Goal: Information Seeking & Learning: Learn about a topic

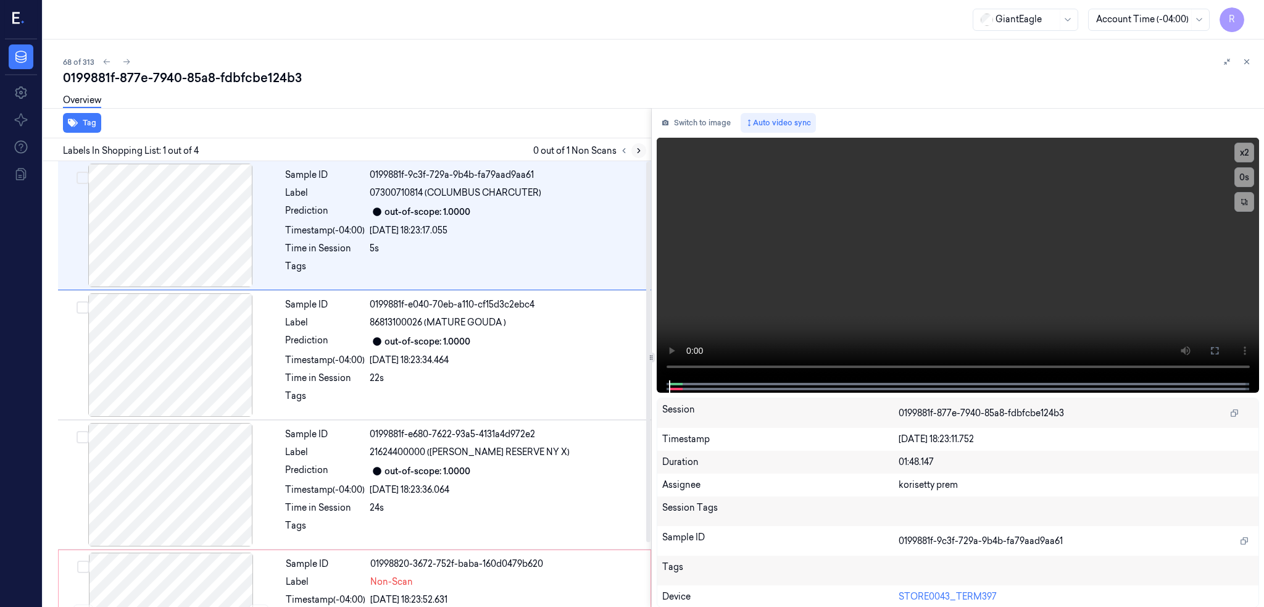
click at [643, 149] on icon at bounding box center [639, 150] width 9 height 9
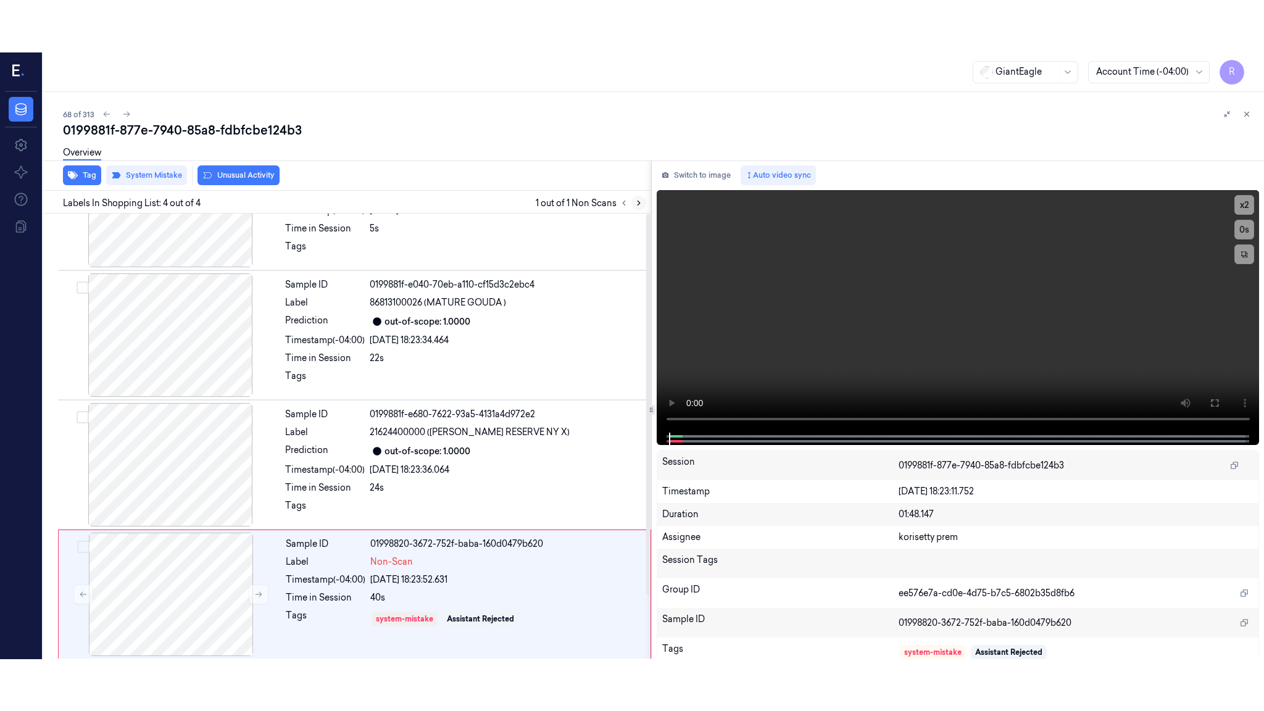
scroll to position [76, 0]
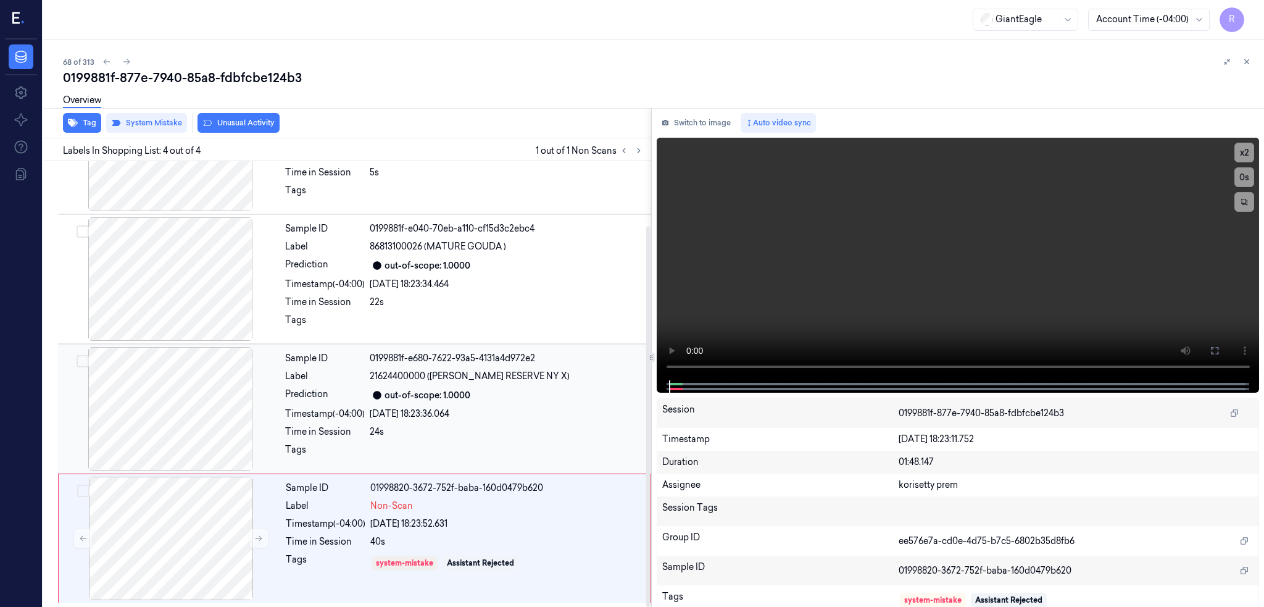
click at [173, 427] on div at bounding box center [170, 408] width 220 height 123
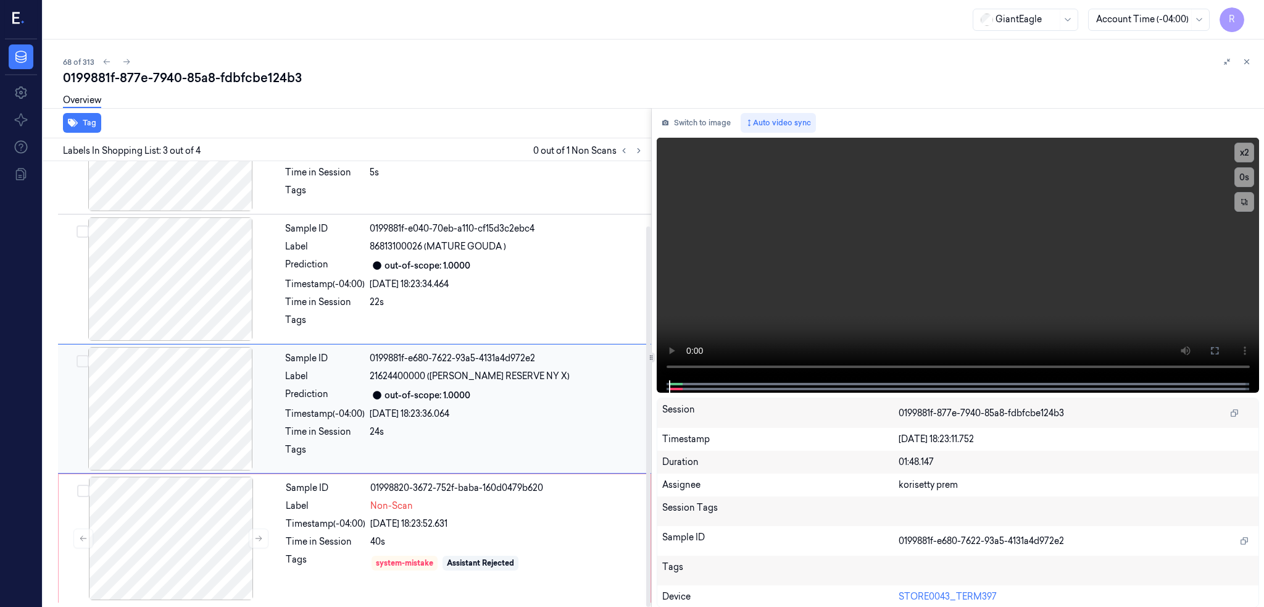
click at [172, 431] on div at bounding box center [170, 408] width 220 height 123
click at [1225, 343] on button at bounding box center [1215, 351] width 20 height 20
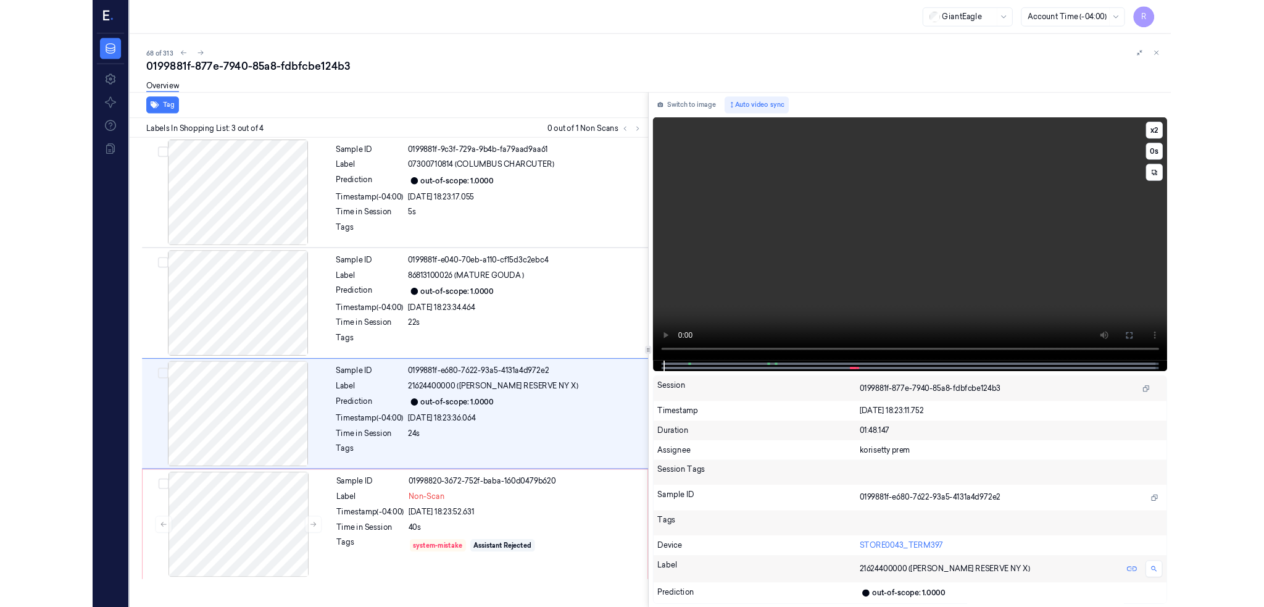
scroll to position [0, 0]
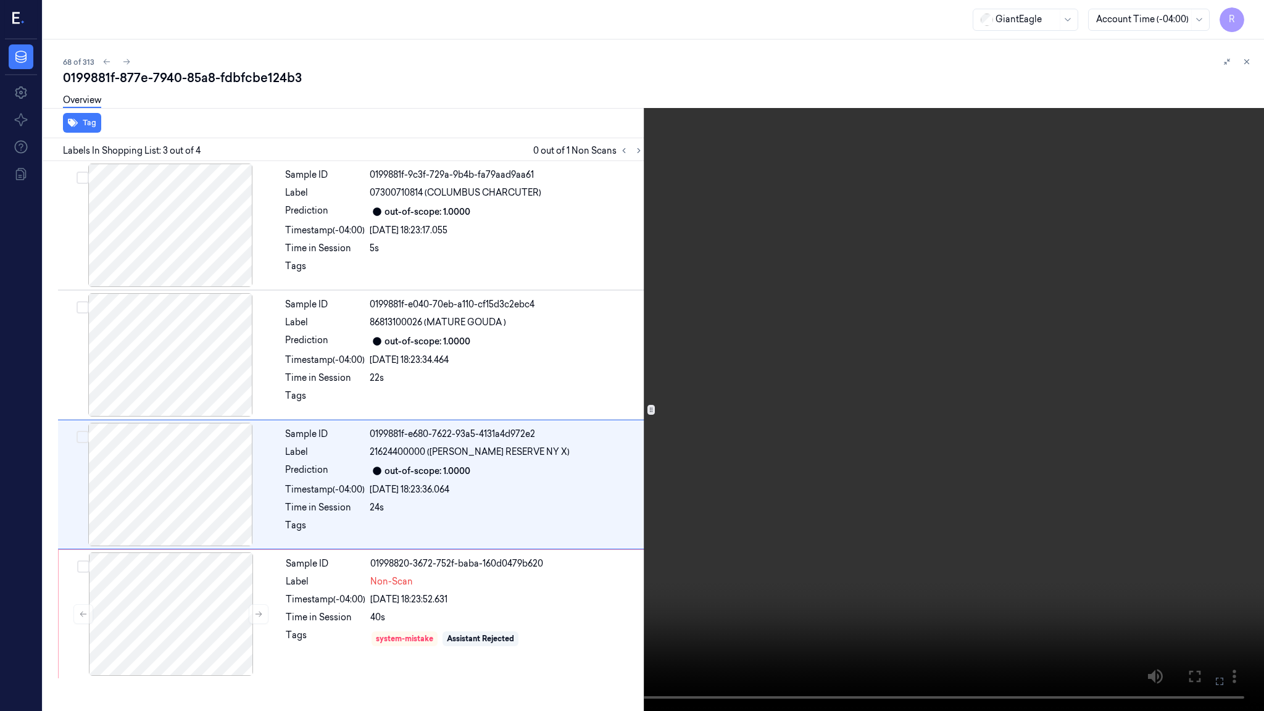
click at [479, 458] on video at bounding box center [632, 355] width 1264 height 711
click at [494, 497] on video at bounding box center [632, 355] width 1264 height 711
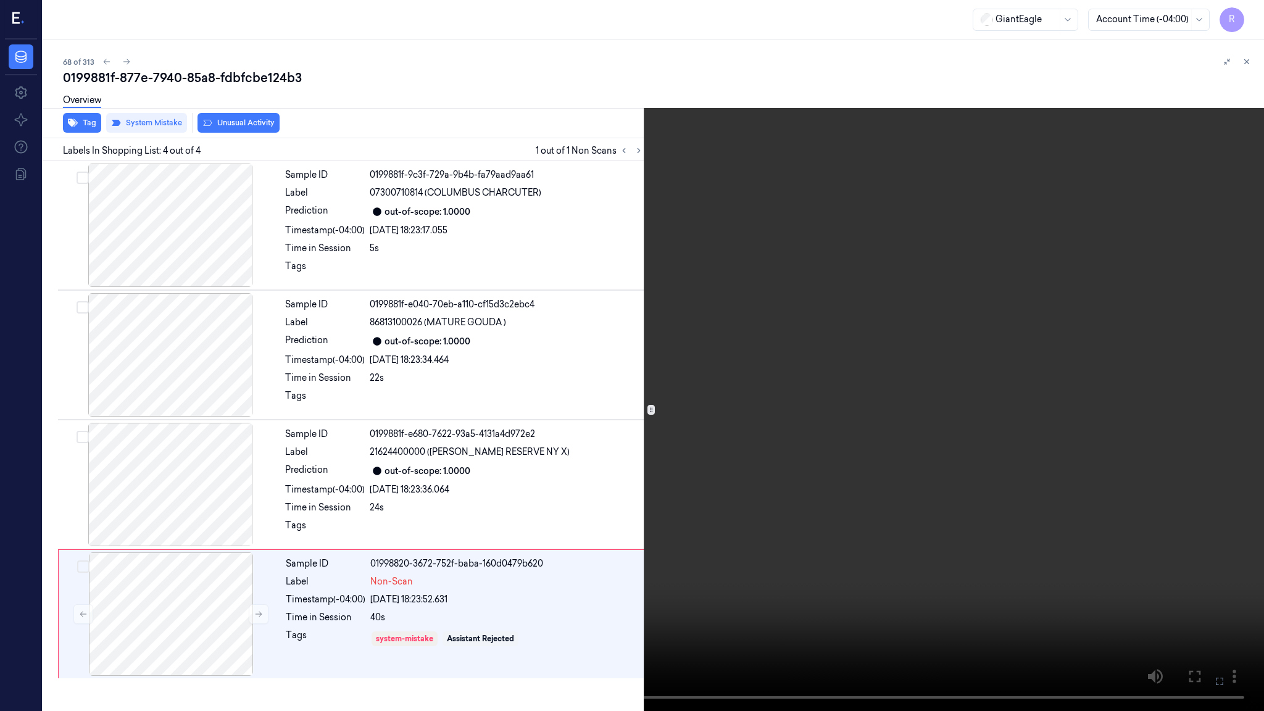
click at [716, 570] on video at bounding box center [632, 355] width 1264 height 711
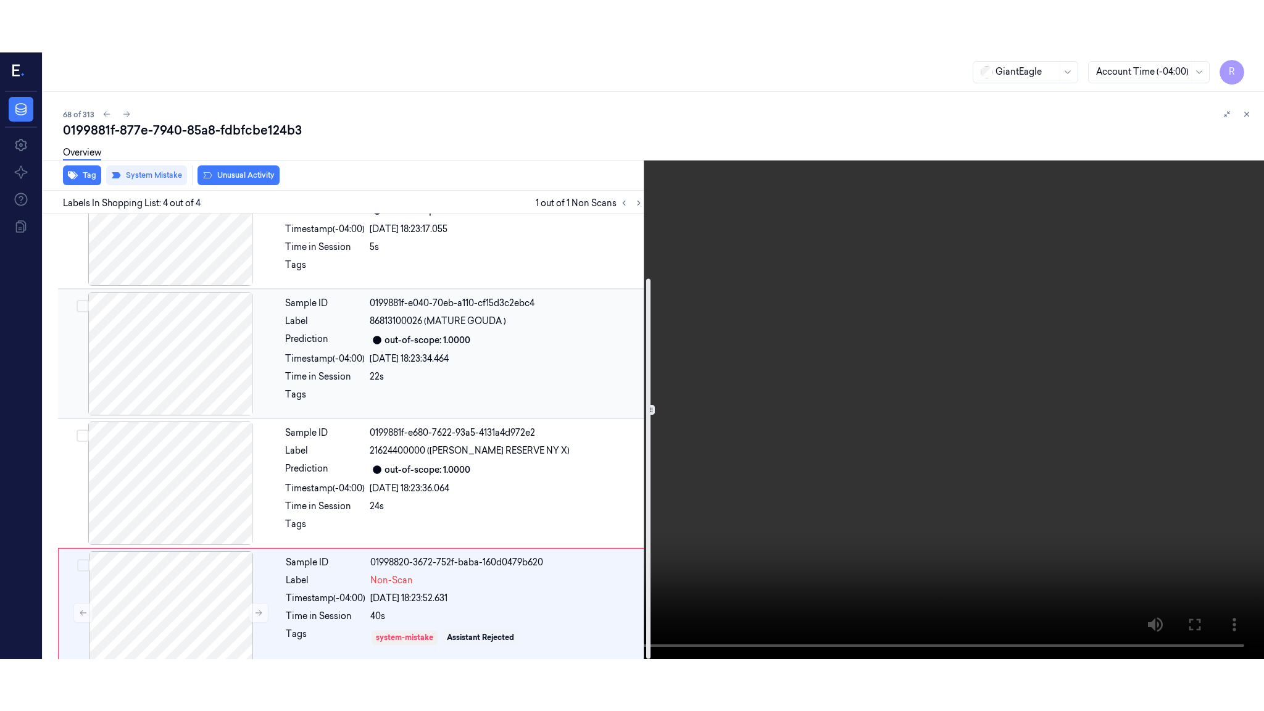
scroll to position [75, 0]
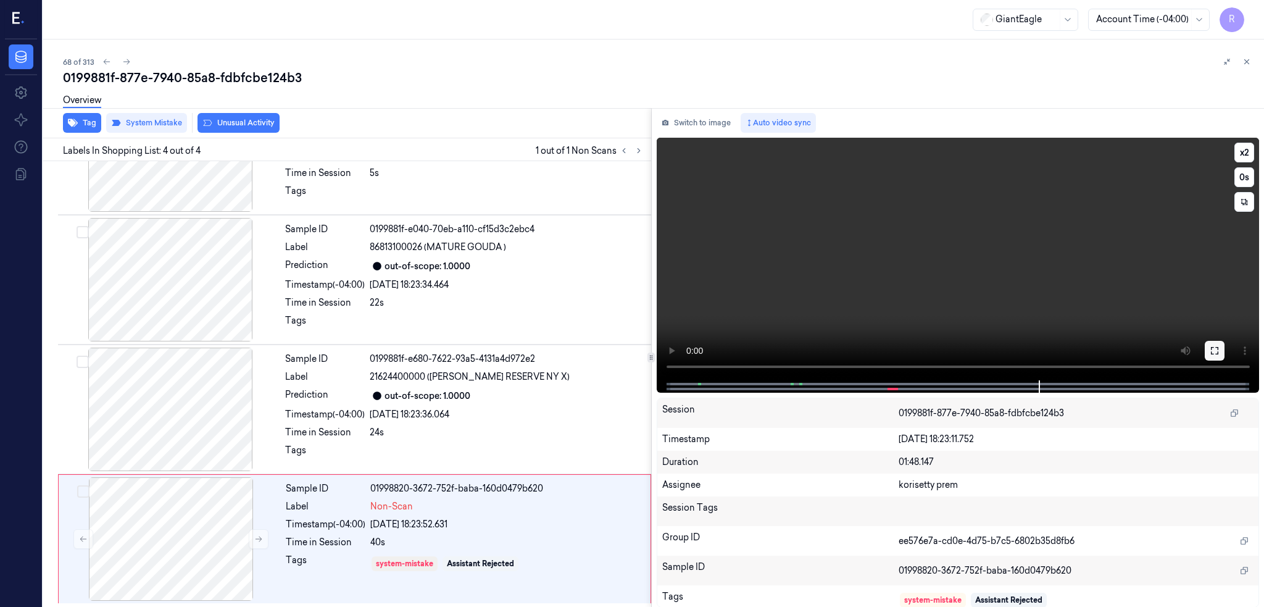
click at [1220, 348] on icon at bounding box center [1215, 351] width 10 height 10
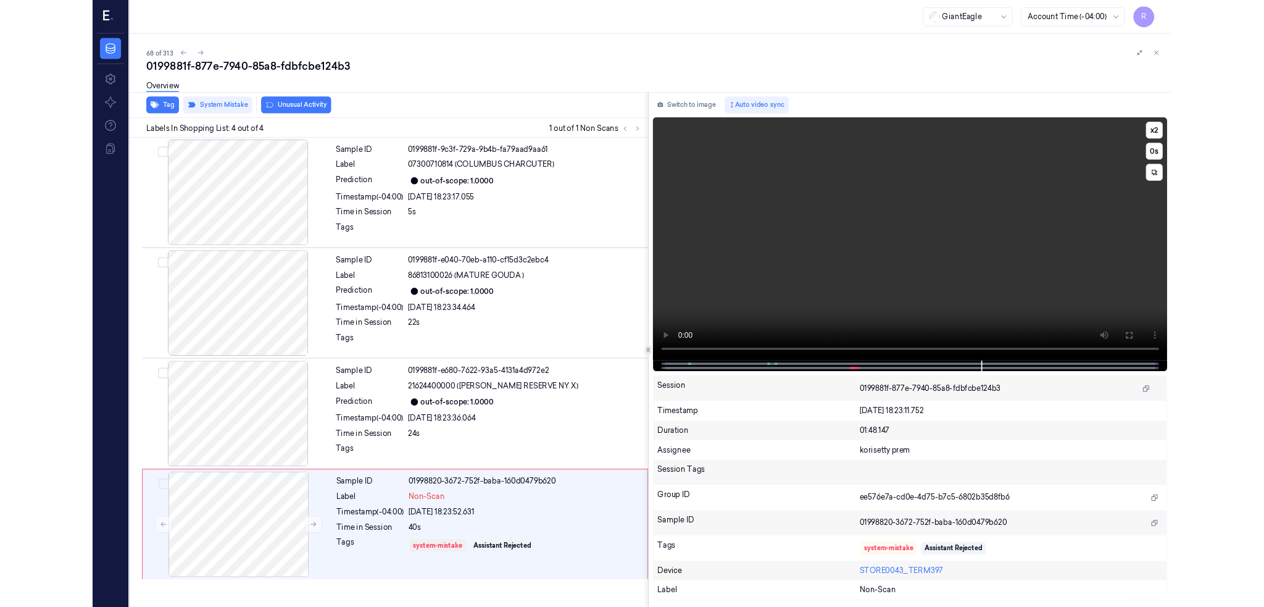
scroll to position [0, 0]
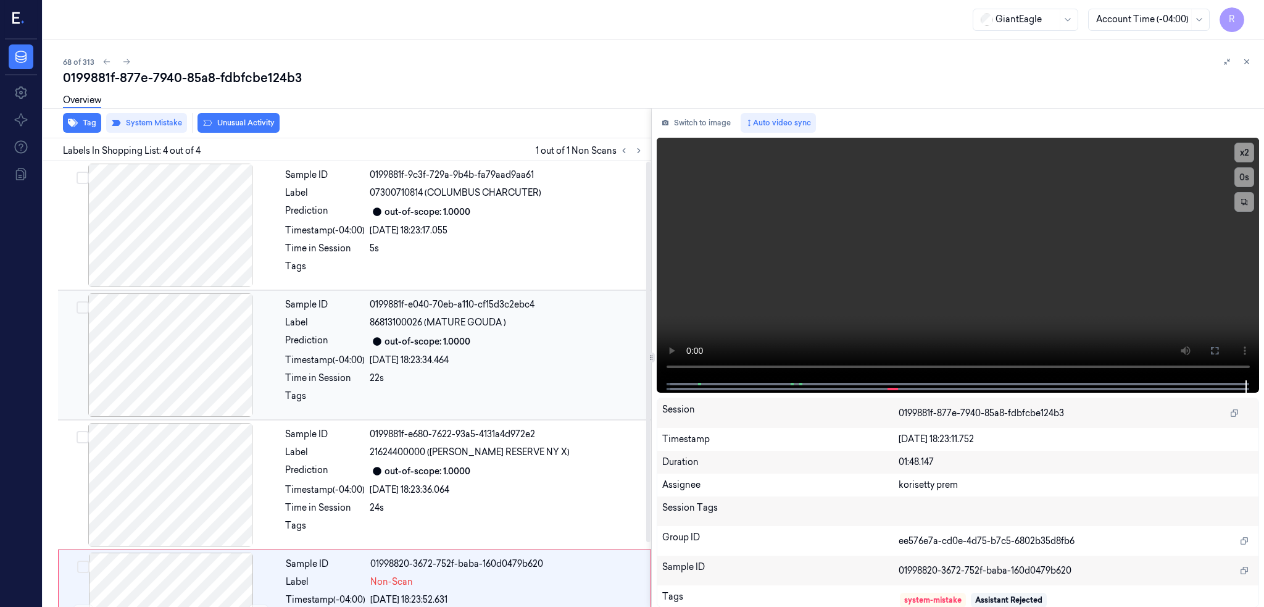
click at [149, 334] on div at bounding box center [170, 354] width 220 height 123
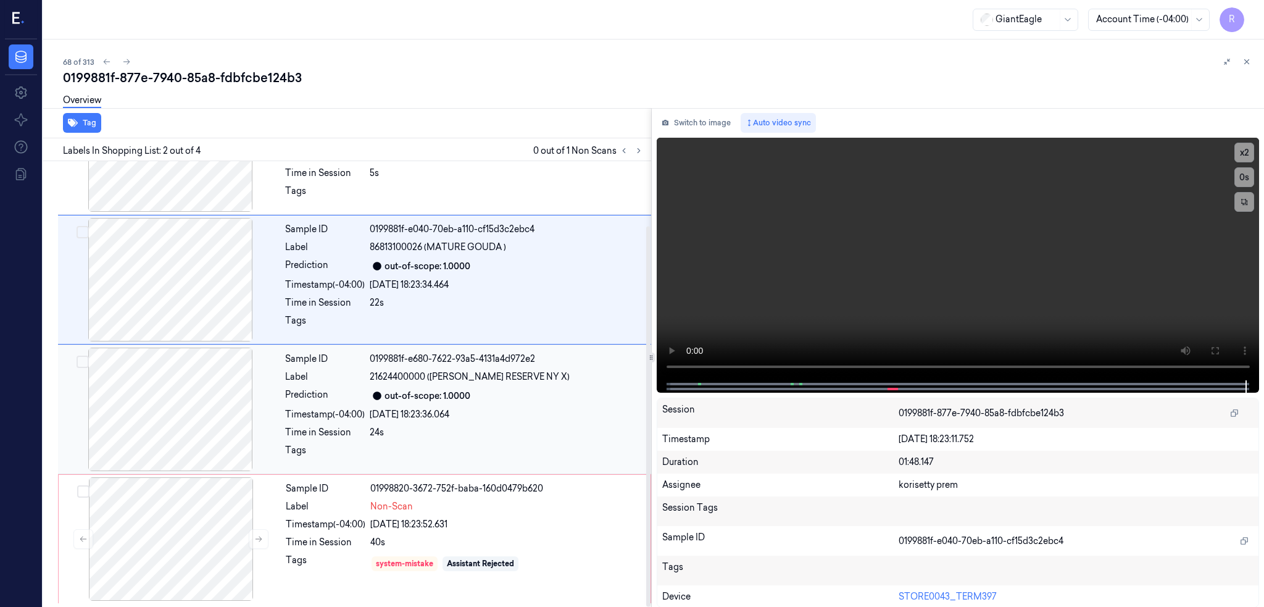
click at [148, 418] on div at bounding box center [170, 409] width 220 height 123
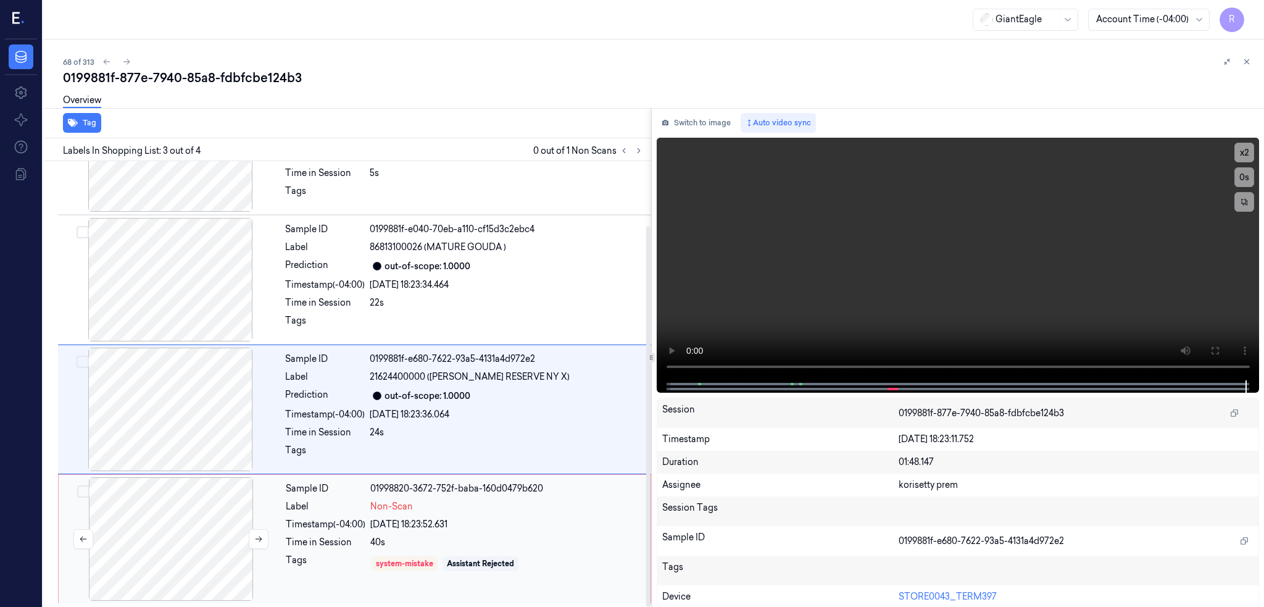
click at [168, 526] on div at bounding box center [171, 538] width 220 height 123
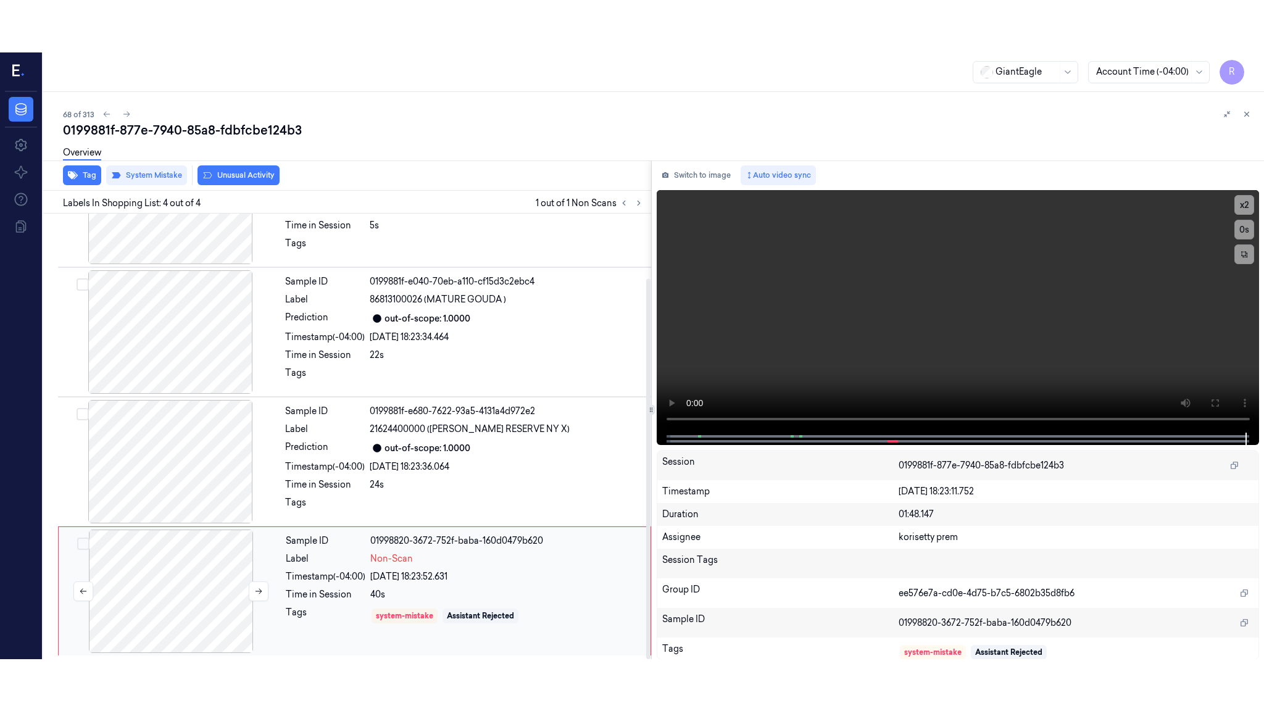
scroll to position [76, 0]
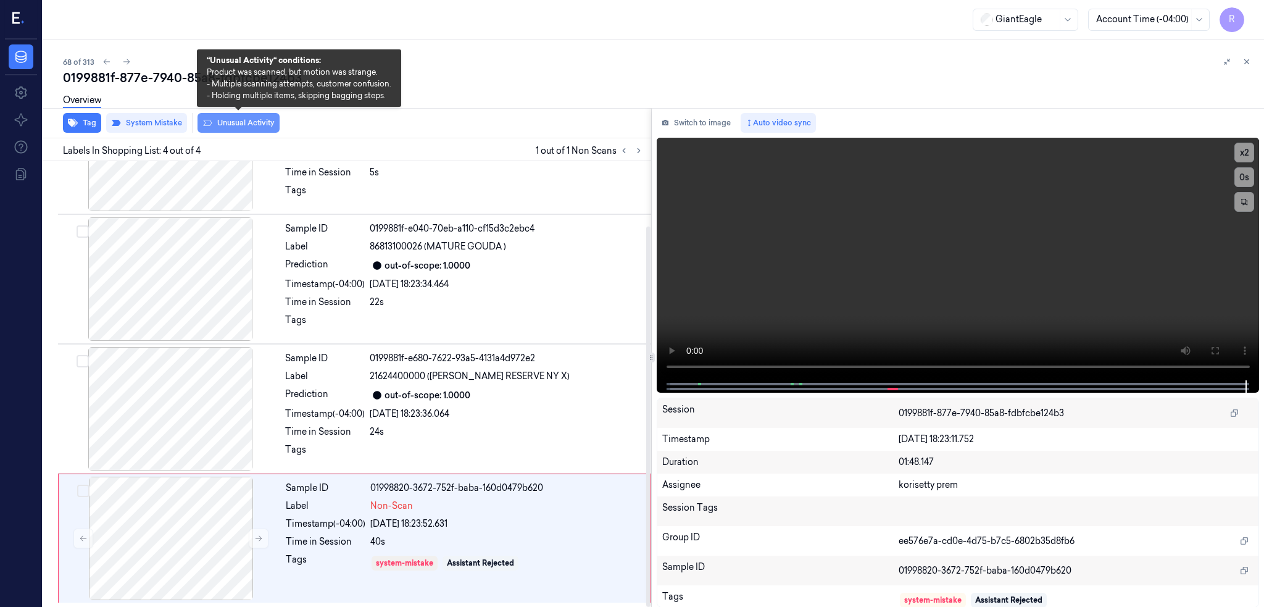
click at [239, 128] on button "Unusual Activity" at bounding box center [239, 123] width 82 height 20
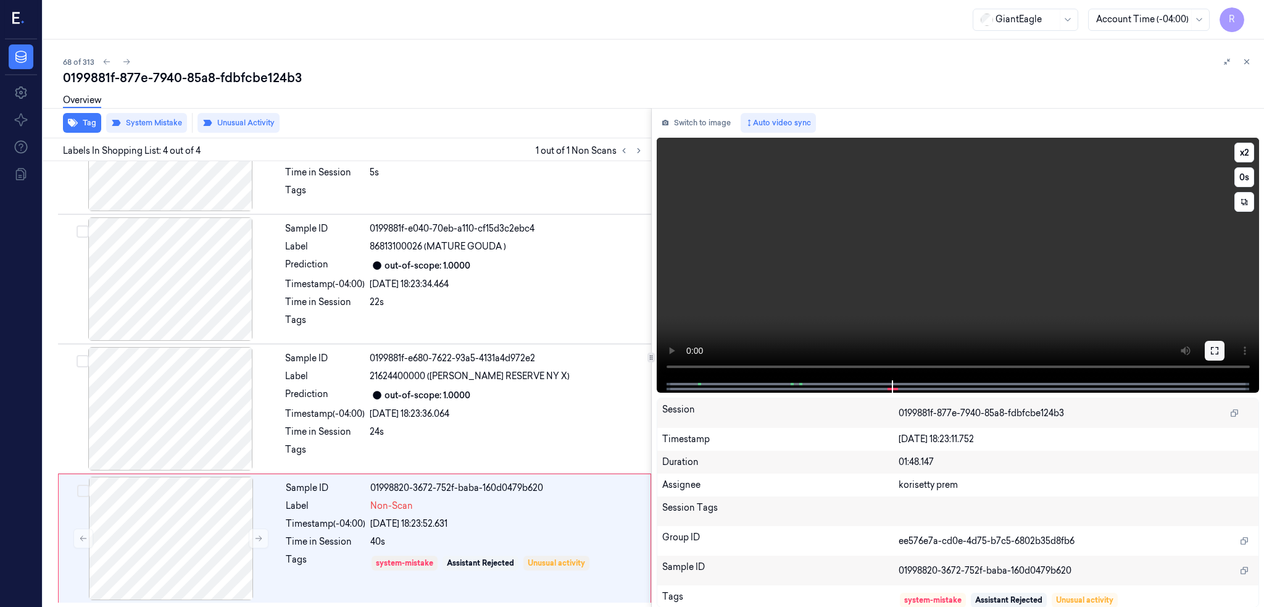
click at [1225, 356] on button at bounding box center [1215, 351] width 20 height 20
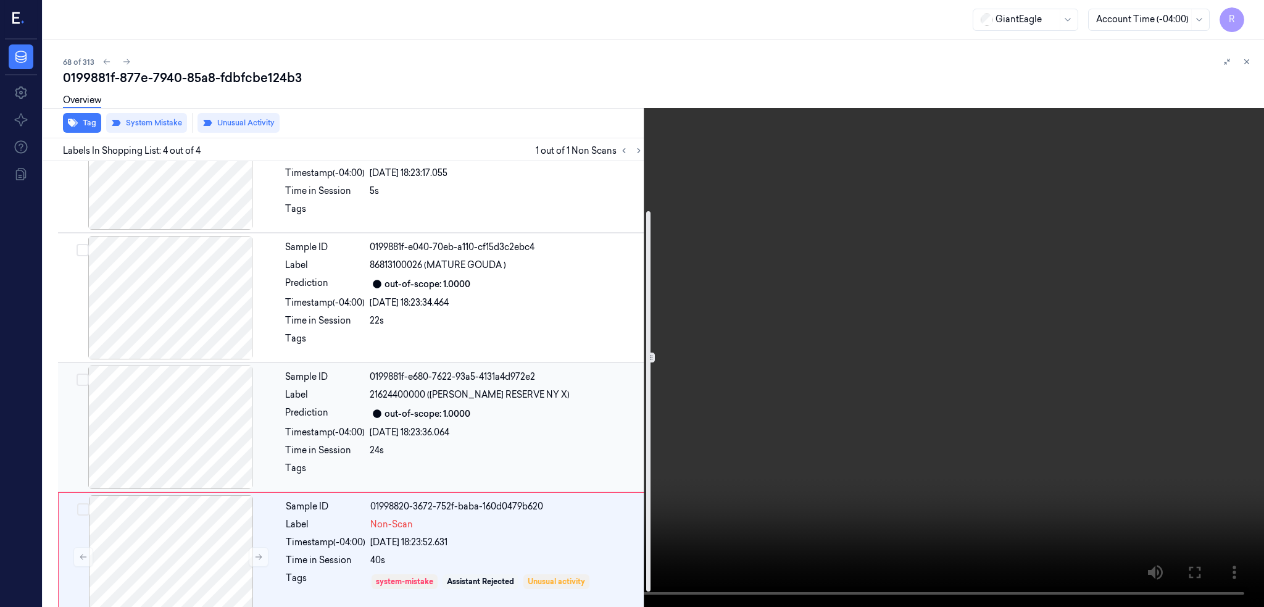
scroll to position [75, 0]
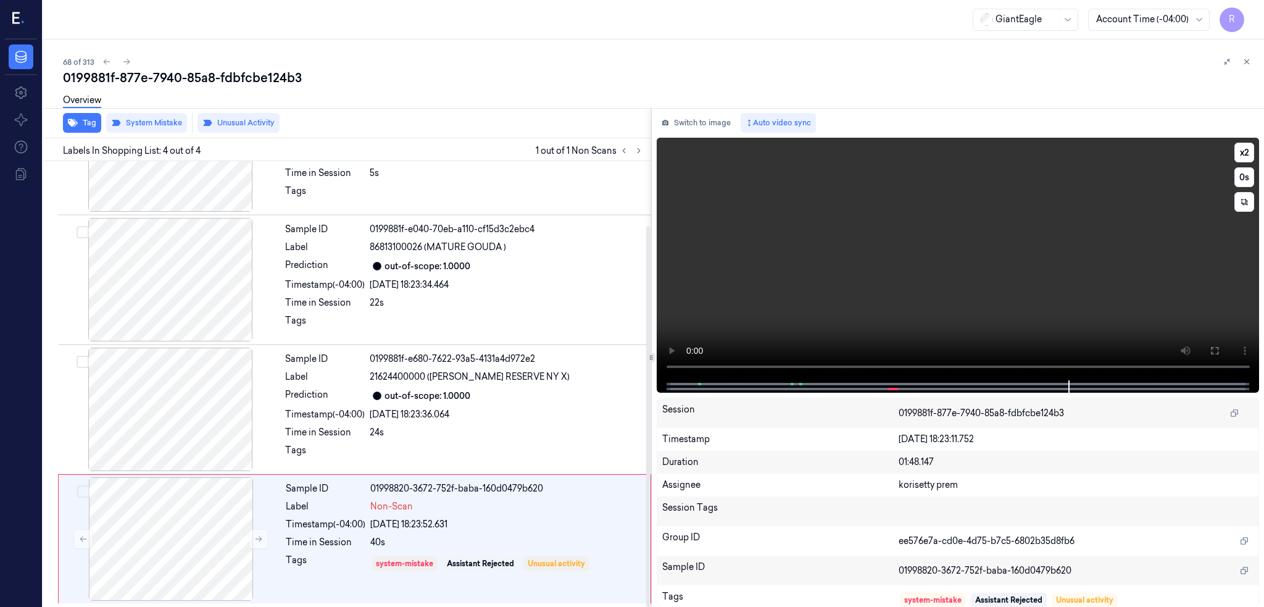
click at [772, 333] on video at bounding box center [958, 259] width 603 height 243
